Goal: Task Accomplishment & Management: Manage account settings

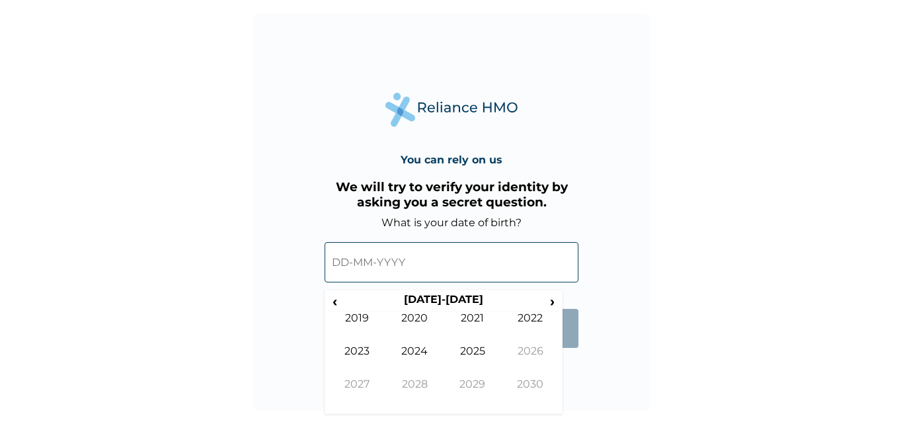
click at [397, 264] on input "text" at bounding box center [451, 262] width 254 height 40
click at [439, 297] on th "[DATE]-[DATE]" at bounding box center [443, 302] width 203 height 19
click at [334, 299] on span "‹" at bounding box center [335, 301] width 14 height 17
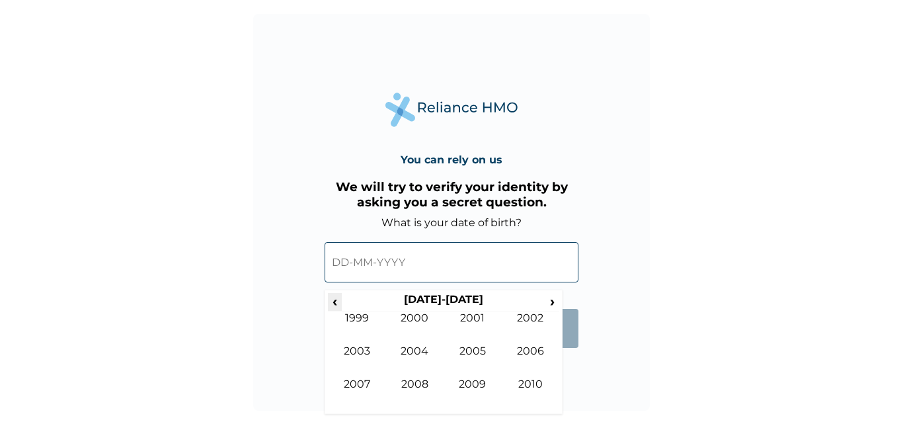
click at [334, 299] on span "‹" at bounding box center [335, 301] width 14 height 17
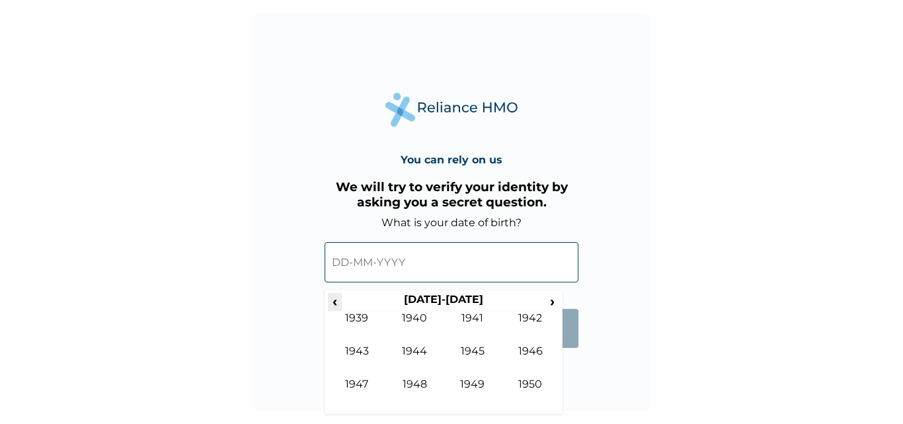
click at [334, 299] on span "‹" at bounding box center [335, 301] width 14 height 17
click at [550, 299] on span "›" at bounding box center [552, 301] width 15 height 17
click at [549, 299] on span "›" at bounding box center [552, 301] width 15 height 17
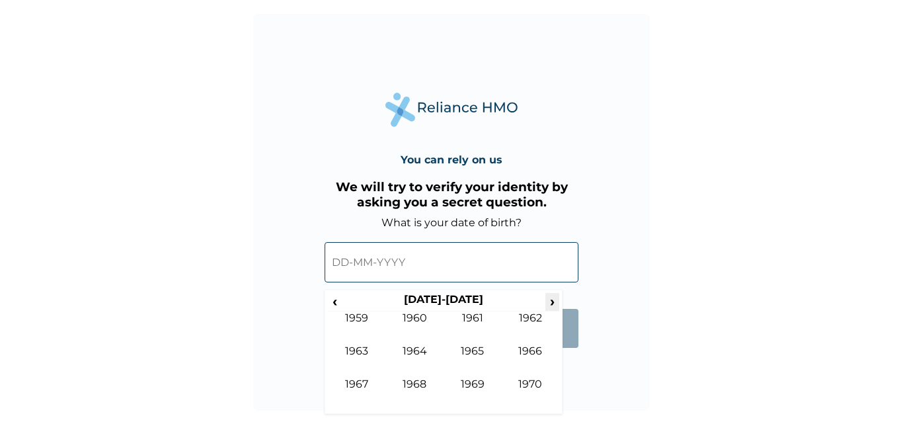
click at [549, 299] on span "›" at bounding box center [552, 301] width 15 height 17
click at [338, 299] on span "‹" at bounding box center [335, 301] width 14 height 17
click at [365, 352] on td "1983" at bounding box center [357, 360] width 58 height 33
click at [359, 352] on td "May" at bounding box center [357, 360] width 58 height 33
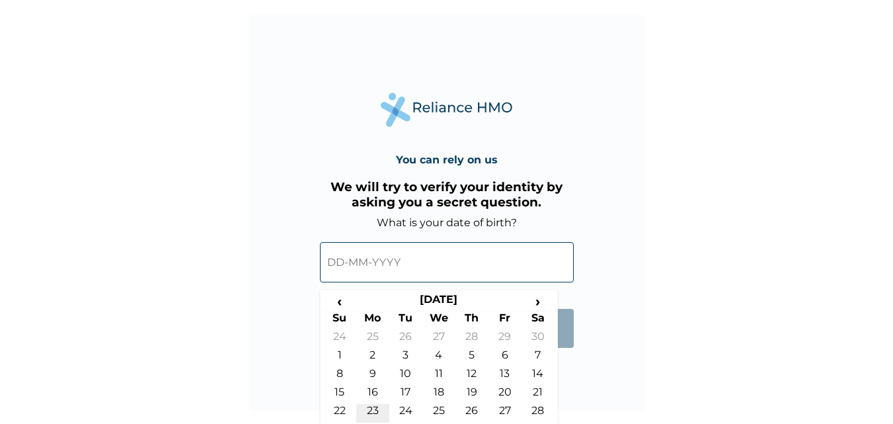
click at [373, 406] on td "23" at bounding box center [372, 413] width 33 height 19
type input "[DATE]"
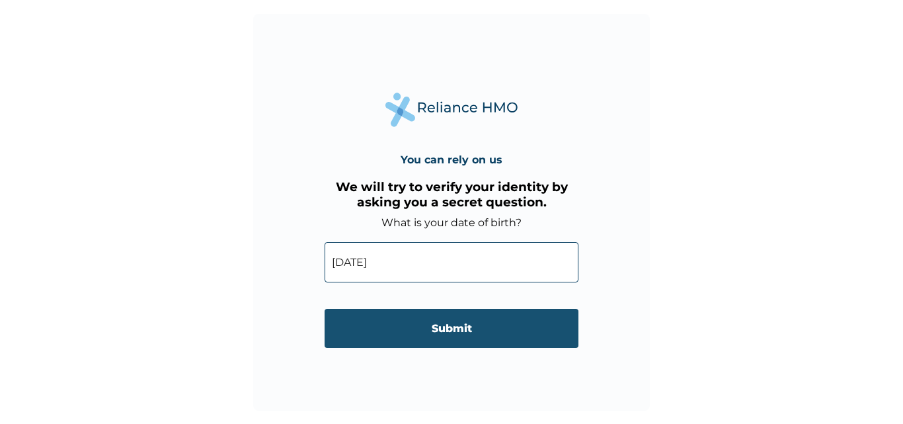
click at [444, 326] on input "Submit" at bounding box center [451, 328] width 254 height 39
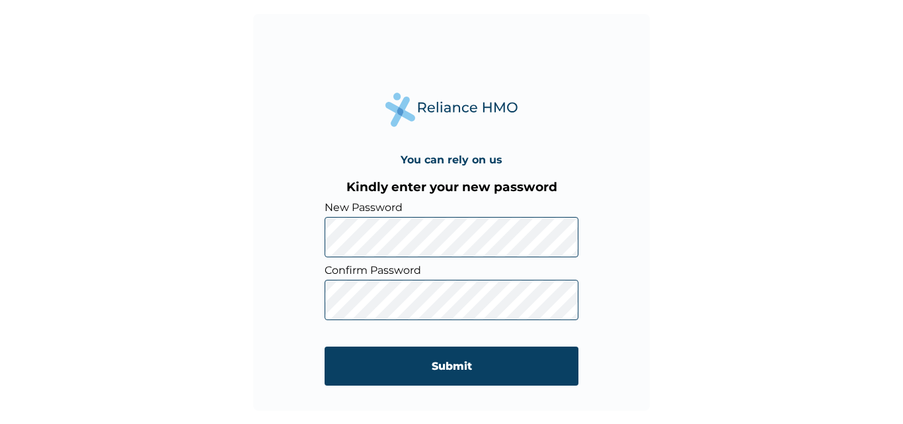
click at [589, 330] on div "You can rely on us Kindly enter your new password New Password Confirm Password…" at bounding box center [451, 212] width 397 height 397
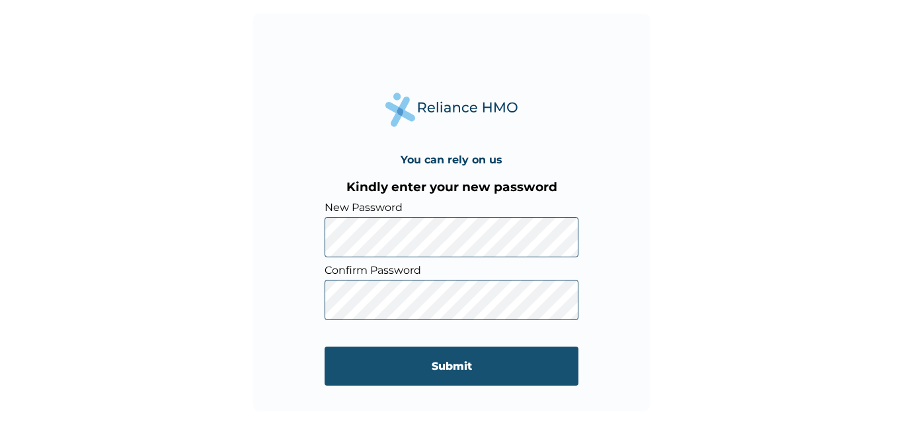
click at [466, 369] on input "Submit" at bounding box center [451, 365] width 254 height 39
